Goal: Navigation & Orientation: Find specific page/section

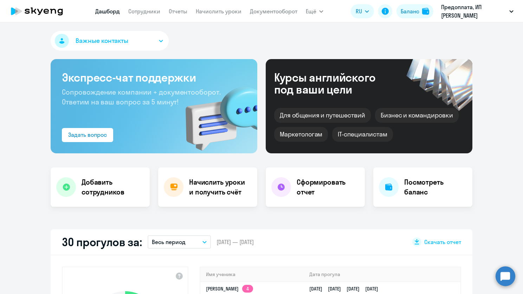
select select "30"
click at [236, 11] on link "Начислить уроки" at bounding box center [219, 11] width 46 height 7
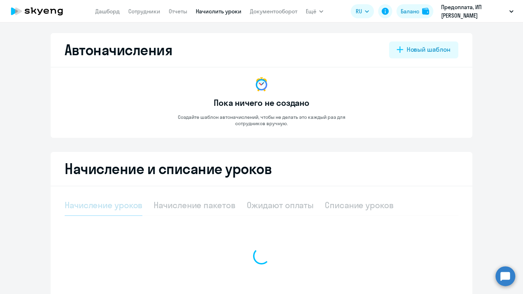
select select "10"
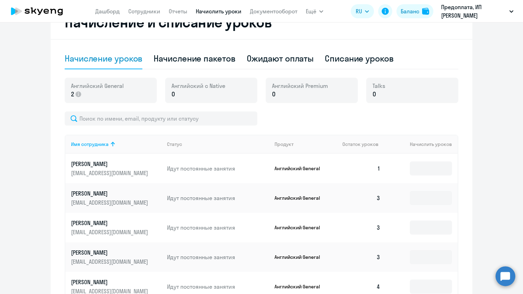
scroll to position [105, 0]
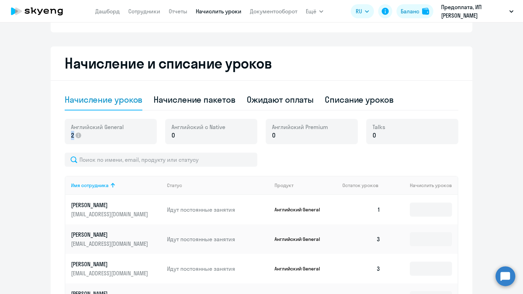
drag, startPoint x: 70, startPoint y: 138, endPoint x: 67, endPoint y: 130, distance: 7.9
click at [65, 137] on div "Английский General 2" at bounding box center [111, 131] width 92 height 25
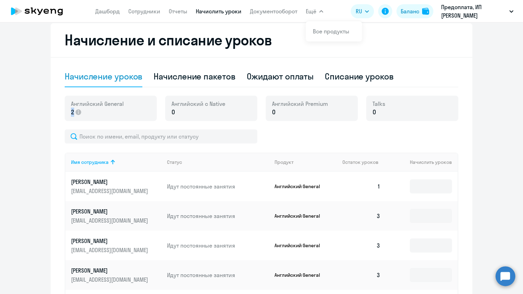
scroll to position [141, 0]
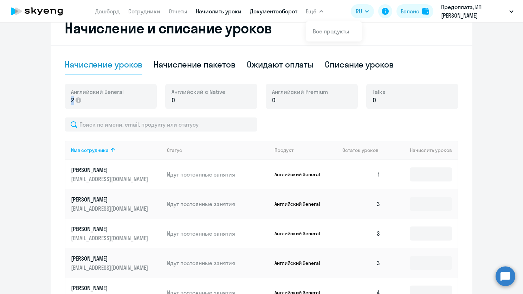
click at [266, 11] on link "Документооборот" at bounding box center [273, 11] width 47 height 7
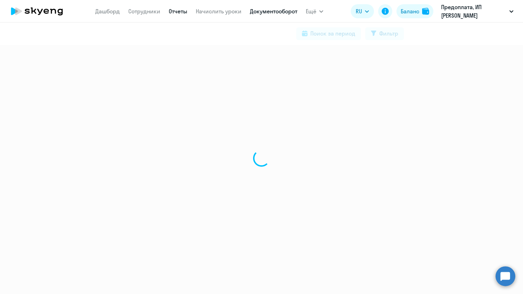
click at [181, 12] on link "Отчеты" at bounding box center [178, 11] width 19 height 7
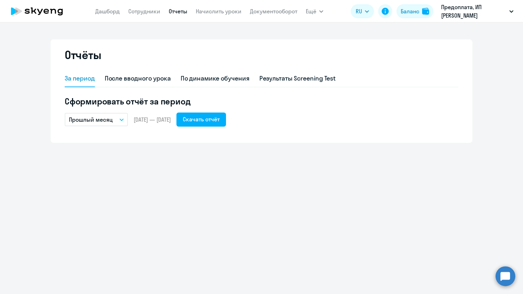
drag, startPoint x: 150, startPoint y: 2, endPoint x: 146, endPoint y: 7, distance: 6.1
click at [150, 2] on app-header "[PERSON_NAME] Отчеты Начислить уроки Документооборот Ещё Все продукты Дашборд С…" at bounding box center [261, 11] width 523 height 22
click at [143, 14] on link "Сотрудники" at bounding box center [144, 11] width 32 height 7
select select "30"
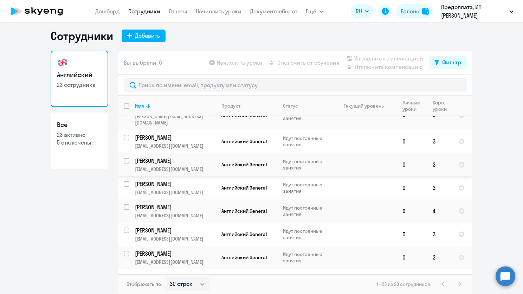
scroll to position [351, 0]
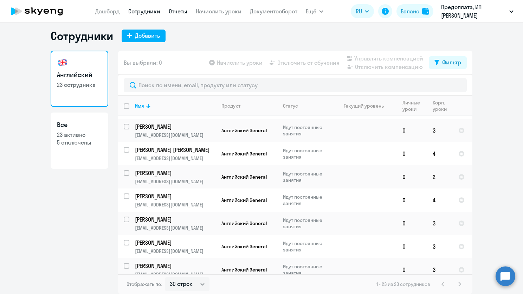
click at [184, 13] on link "Отчеты" at bounding box center [178, 11] width 19 height 7
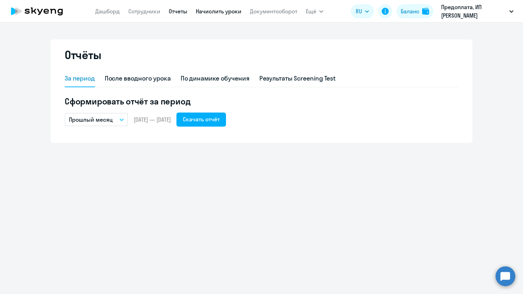
click at [220, 14] on link "Начислить уроки" at bounding box center [219, 11] width 46 height 7
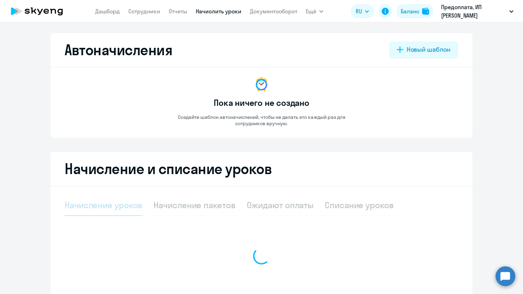
select select "10"
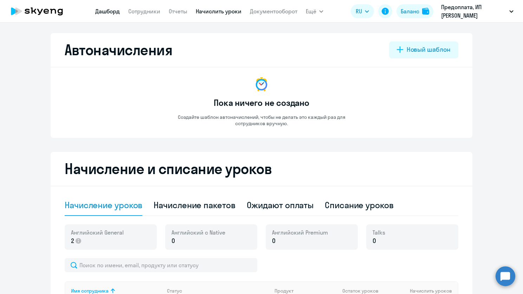
click at [118, 11] on link "Дашборд" at bounding box center [107, 11] width 25 height 7
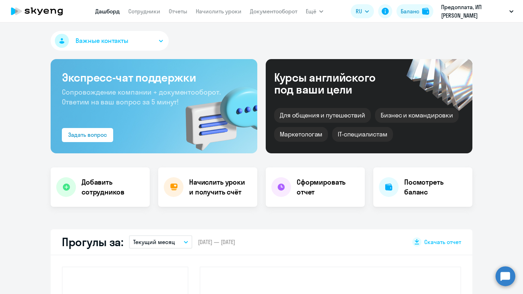
select select "30"
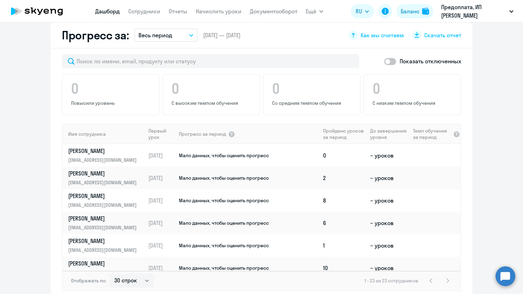
scroll to position [422, 0]
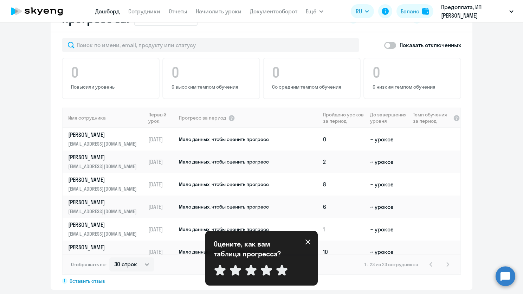
click at [307, 245] on div "Оцените, как вам таблица прогресса? Отправить" at bounding box center [262, 258] width 96 height 38
click at [307, 242] on icon at bounding box center [308, 242] width 6 height 6
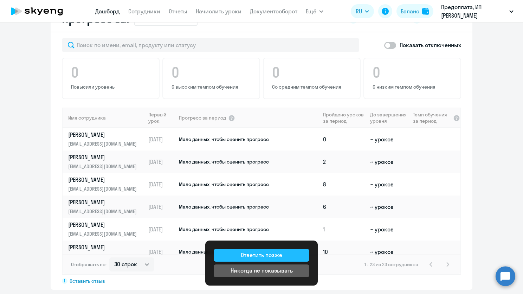
click at [280, 253] on div "Ответить позже" at bounding box center [261, 254] width 41 height 8
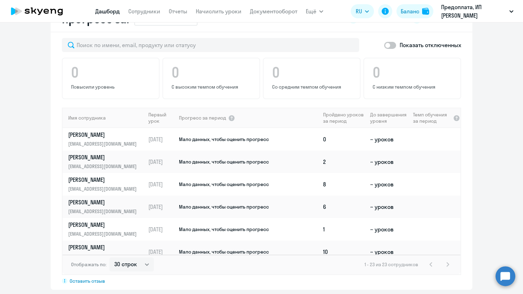
scroll to position [457, 0]
